Goal: Task Accomplishment & Management: Use online tool/utility

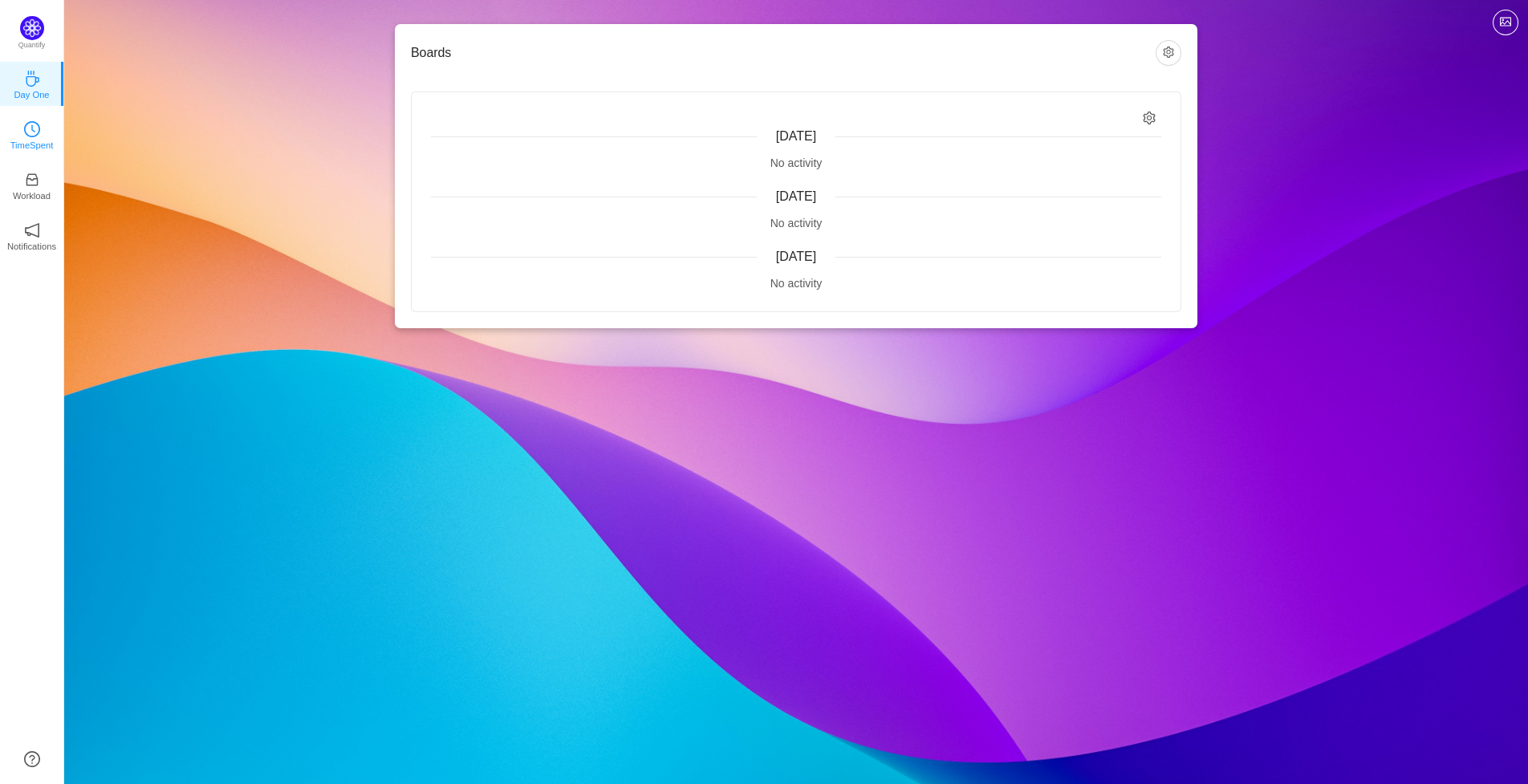
click at [40, 126] on link "TimeSpent" at bounding box center [32, 134] width 16 height 16
click at [31, 135] on icon "icon: clock-circle" at bounding box center [32, 129] width 16 height 16
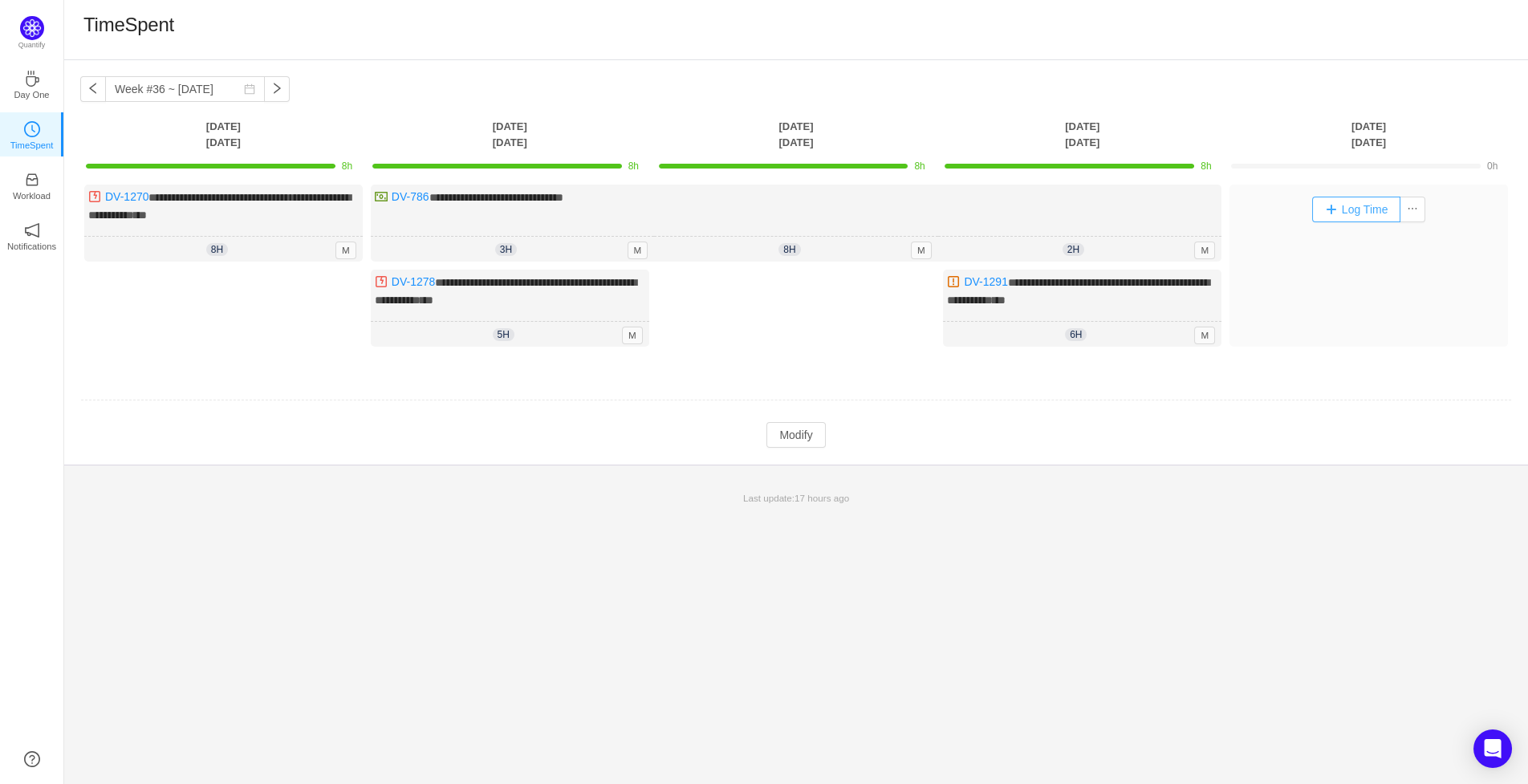
click at [1346, 206] on button "Log Time" at bounding box center [1356, 210] width 89 height 26
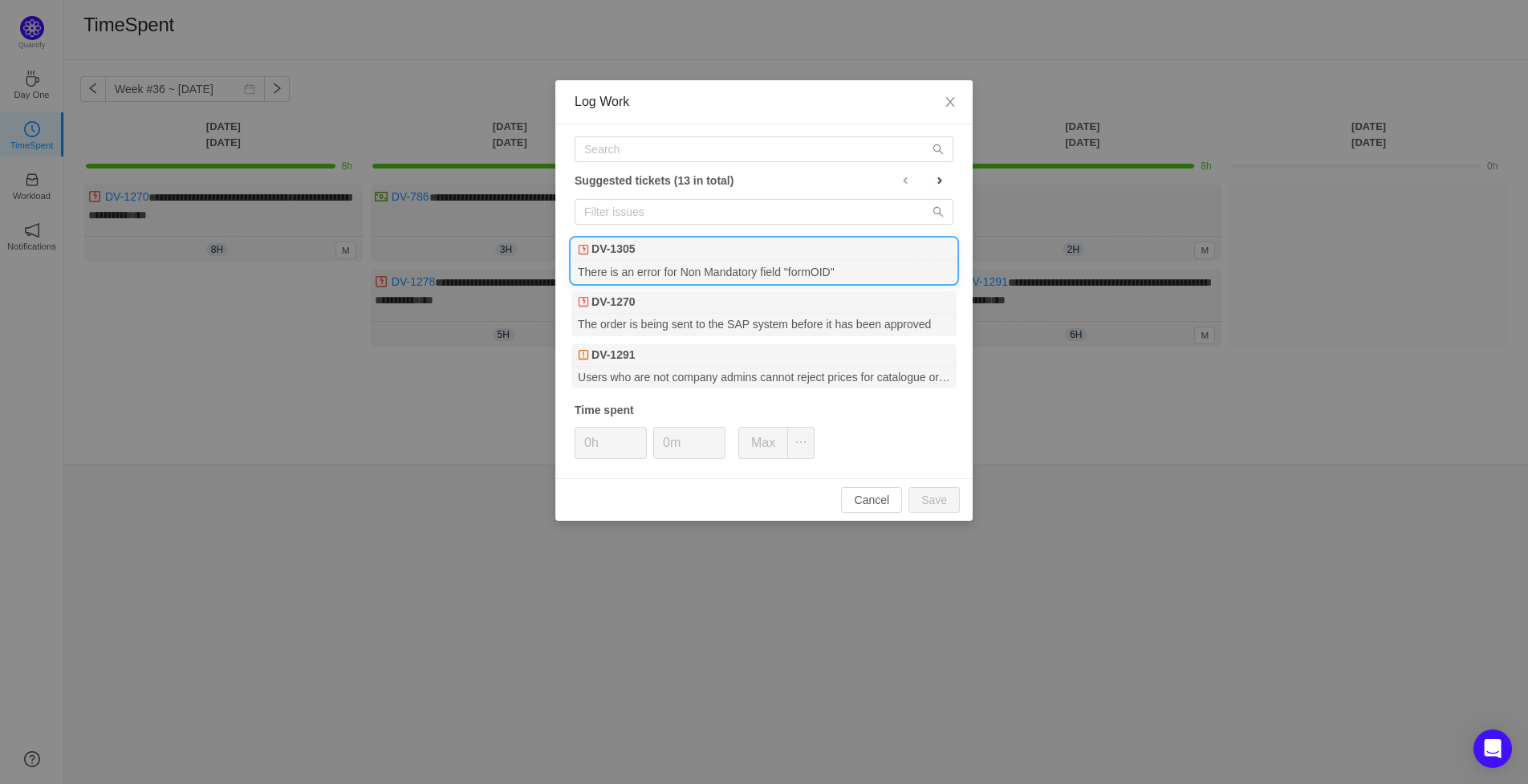
click at [650, 267] on div "There is an error for Non Mandatory field "formOID"" at bounding box center [764, 271] width 385 height 21
type input "8h"
click at [696, 146] on input "text" at bounding box center [764, 149] width 378 height 26
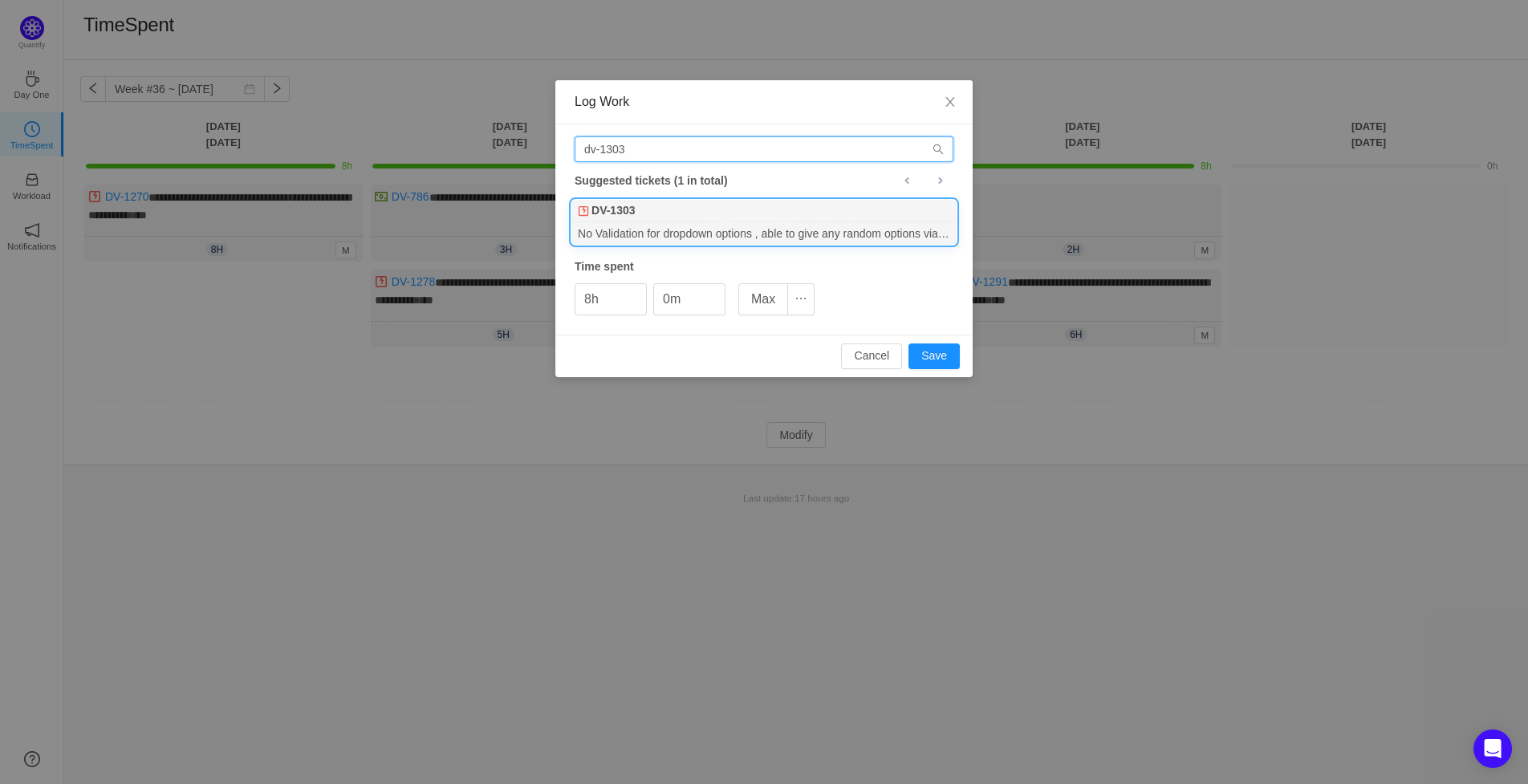
type input "dv-1303"
click at [650, 228] on div "No Validation for dropdown options , able to give any random options via API" at bounding box center [764, 233] width 385 height 21
click at [948, 355] on button "Save" at bounding box center [934, 356] width 51 height 26
type input "0h"
